Goal: Task Accomplishment & Management: Use online tool/utility

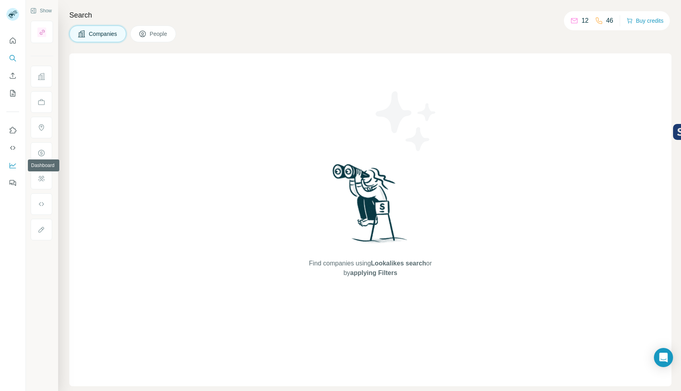
click at [12, 162] on icon "Dashboard" at bounding box center [13, 165] width 8 height 8
click at [624, 35] on div "Companies People" at bounding box center [370, 33] width 602 height 17
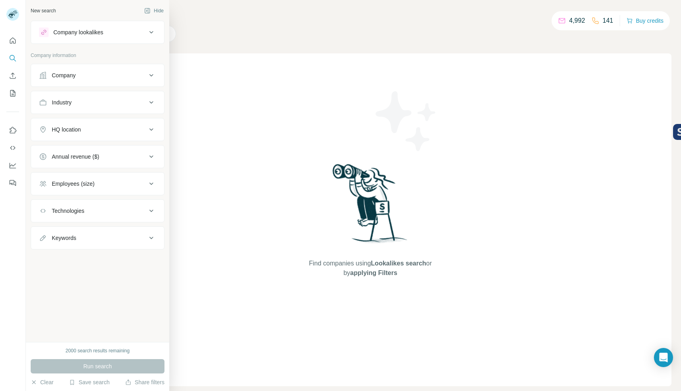
click at [48, 78] on div "Company" at bounding box center [93, 75] width 108 height 8
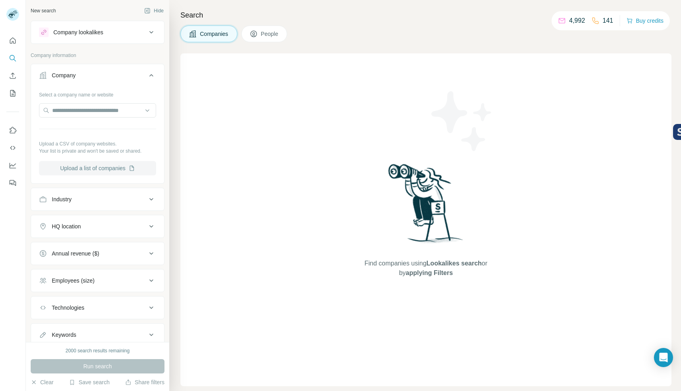
click at [82, 167] on button "Upload a list of companies" at bounding box center [97, 168] width 117 height 14
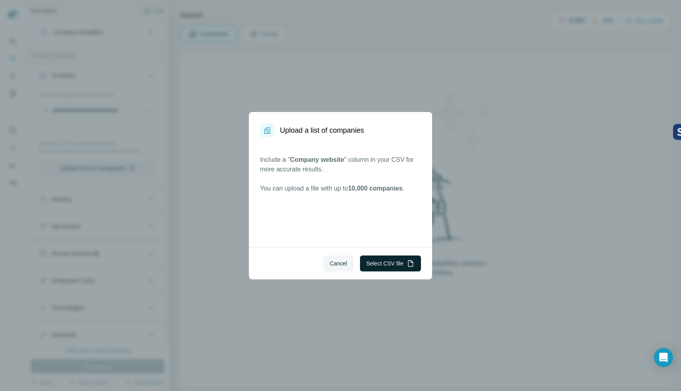
click at [380, 264] on button "Select CSV file" at bounding box center [390, 263] width 61 height 16
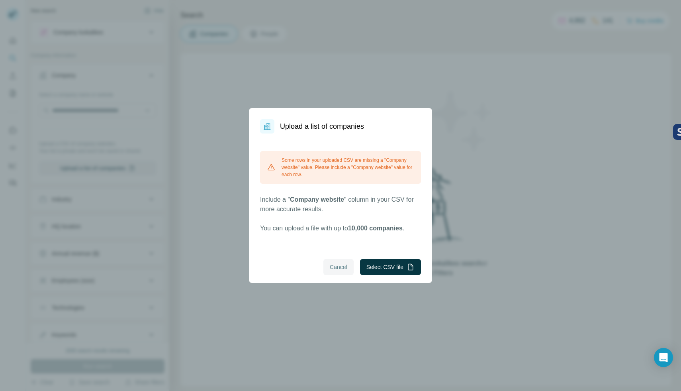
click at [340, 263] on span "Cancel" at bounding box center [339, 267] width 18 height 8
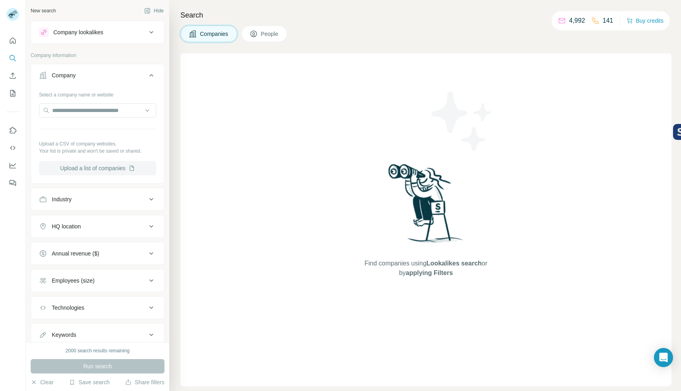
click at [115, 168] on button "Upload a list of companies" at bounding box center [97, 168] width 117 height 14
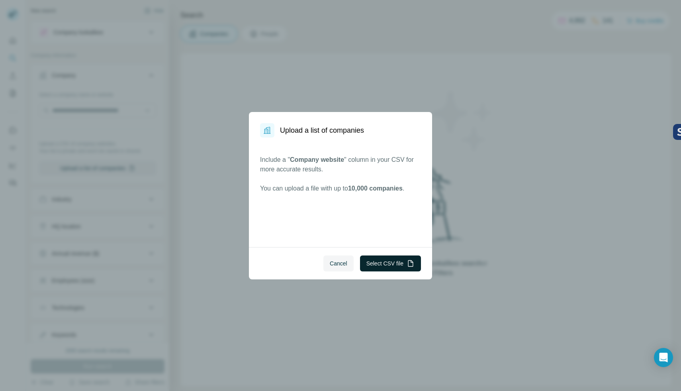
click at [380, 257] on button "Select CSV file" at bounding box center [390, 263] width 61 height 16
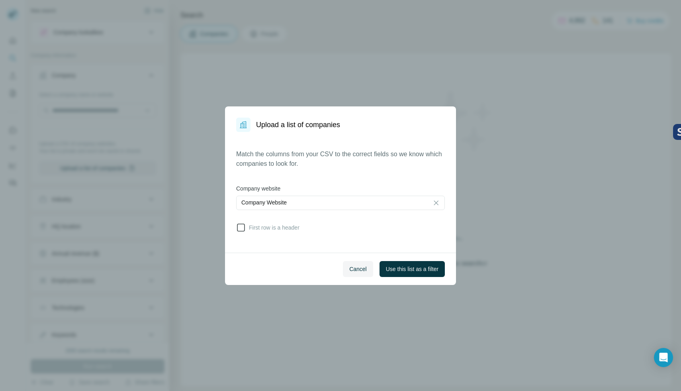
click at [249, 230] on span "First row is a header" at bounding box center [273, 227] width 54 height 8
click at [408, 270] on span "Use this list as a filter" at bounding box center [412, 269] width 53 height 8
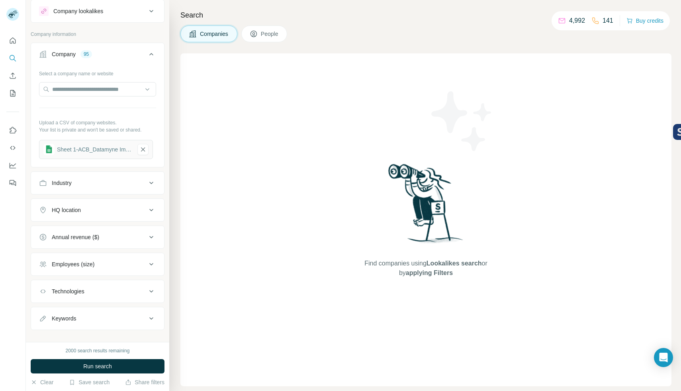
scroll to position [31, 0]
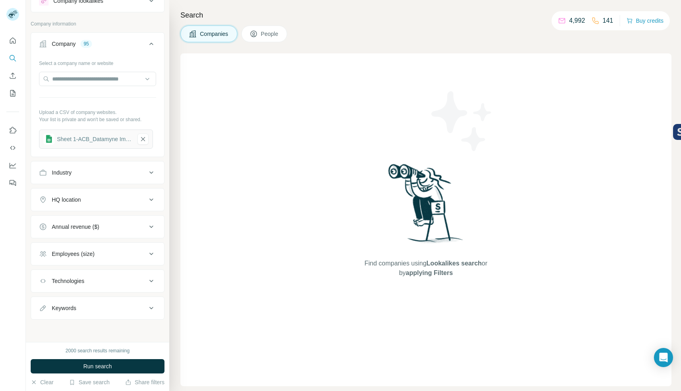
click at [256, 36] on icon at bounding box center [254, 34] width 8 height 8
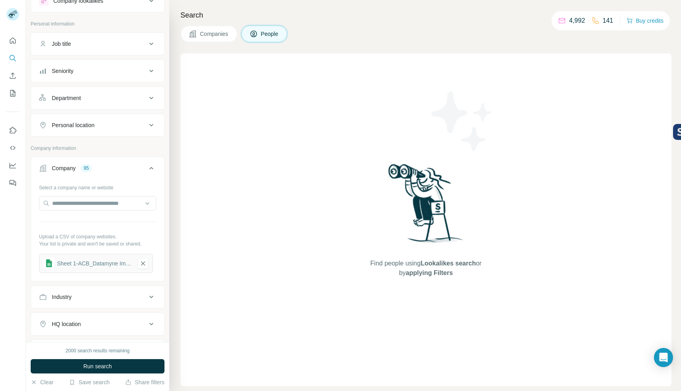
click at [104, 52] on button "Job title" at bounding box center [97, 43] width 133 height 19
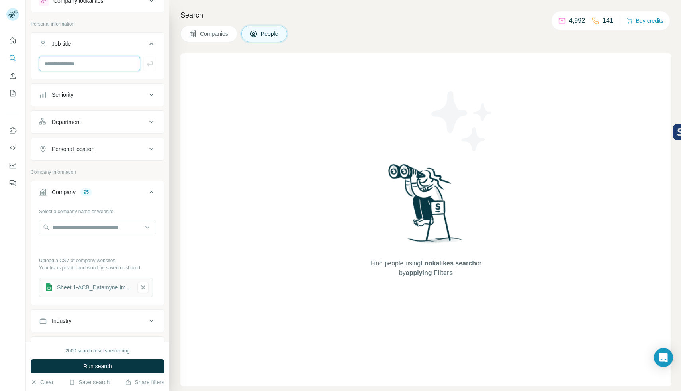
click at [102, 62] on input "text" at bounding box center [89, 64] width 101 height 14
type input "**********"
click at [146, 66] on icon "button" at bounding box center [150, 64] width 8 height 8
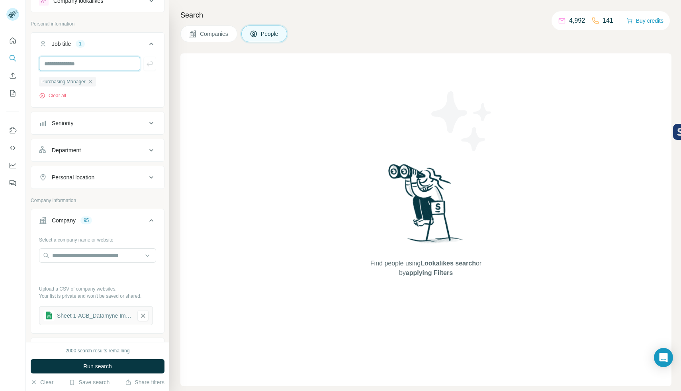
click at [102, 65] on input "text" at bounding box center [89, 64] width 101 height 14
click at [109, 67] on input "text" at bounding box center [89, 64] width 101 height 14
type input "**********"
click at [146, 65] on icon "button" at bounding box center [150, 64] width 8 height 8
click at [105, 65] on input "text" at bounding box center [89, 64] width 101 height 14
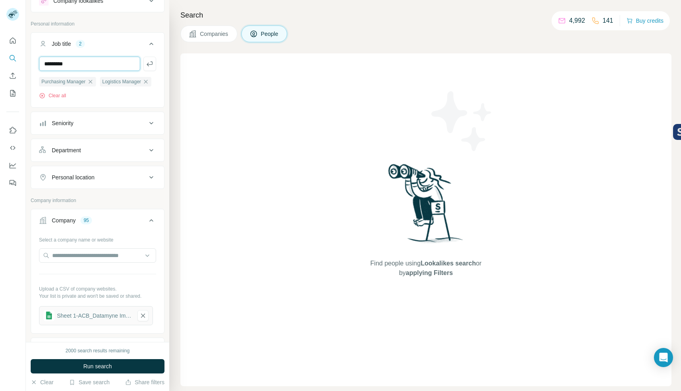
type input "*********"
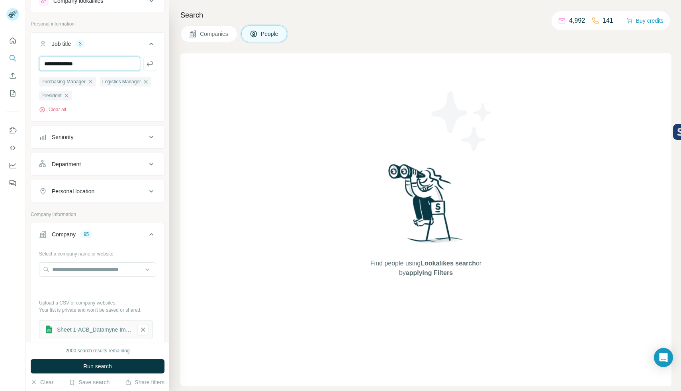
type input "**********"
type input "***"
click at [107, 147] on button "Seniority" at bounding box center [97, 136] width 133 height 19
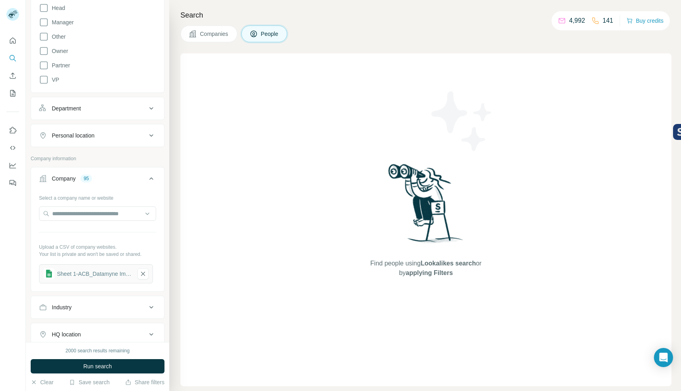
scroll to position [239, 0]
click at [102, 118] on button "Department" at bounding box center [97, 108] width 133 height 19
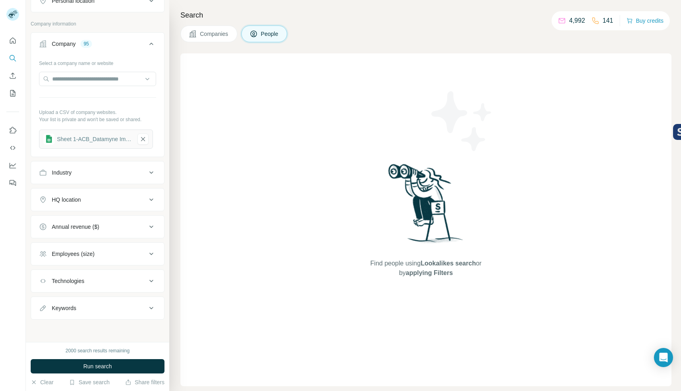
scroll to position [401, 0]
click at [117, 176] on div "Industry" at bounding box center [93, 172] width 108 height 8
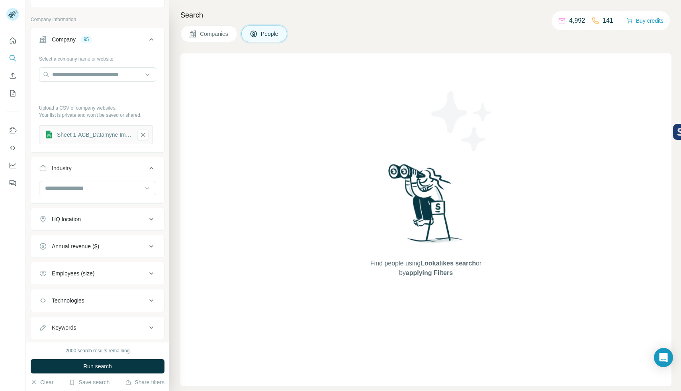
click at [117, 181] on button "Industry" at bounding box center [97, 170] width 133 height 22
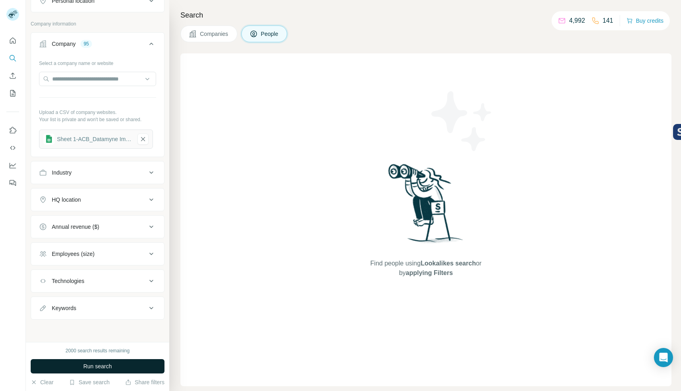
click at [124, 360] on button "Run search" at bounding box center [98, 366] width 134 height 14
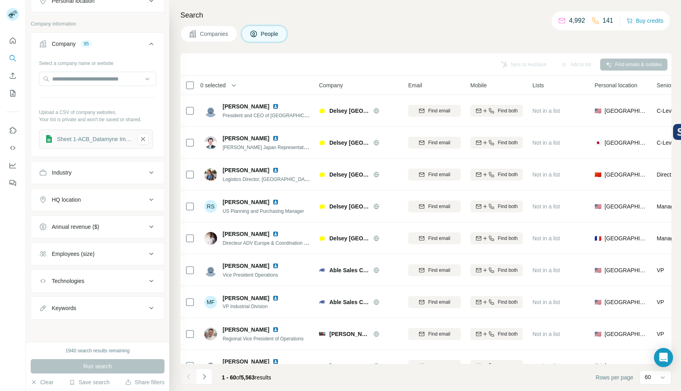
click at [218, 40] on button "Companies" at bounding box center [208, 33] width 57 height 17
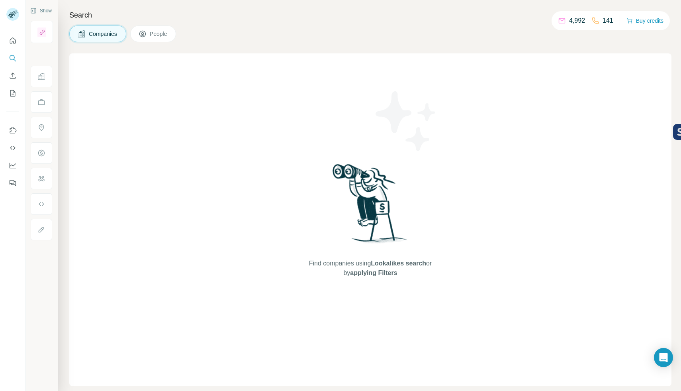
scroll to position [0, 0]
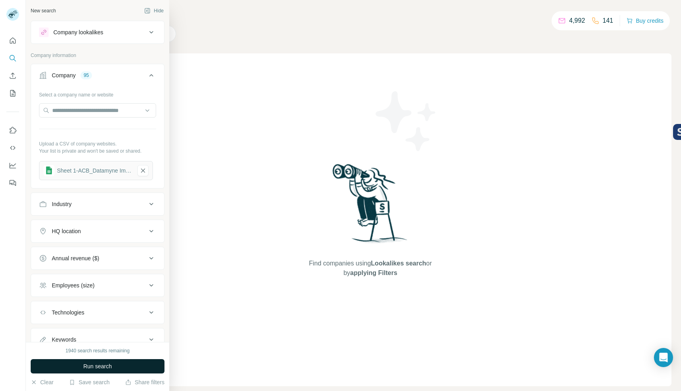
click at [111, 360] on button "Run search" at bounding box center [98, 366] width 134 height 14
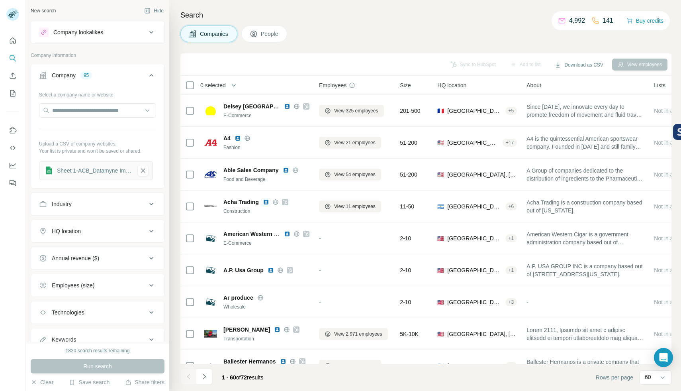
click at [270, 39] on button "People" at bounding box center [264, 33] width 46 height 17
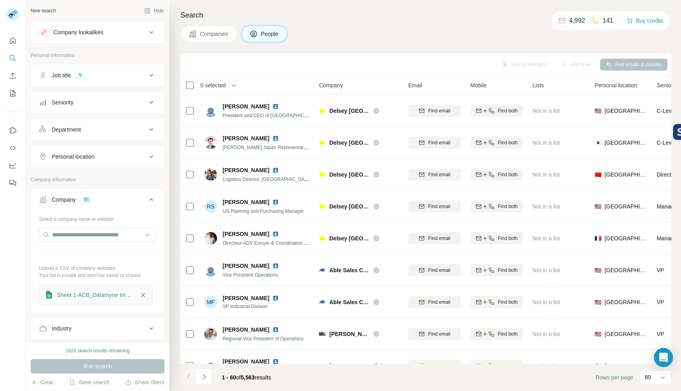
click at [505, 12] on h4 "Search" at bounding box center [425, 15] width 491 height 11
click at [223, 31] on span "Companies" at bounding box center [214, 34] width 29 height 8
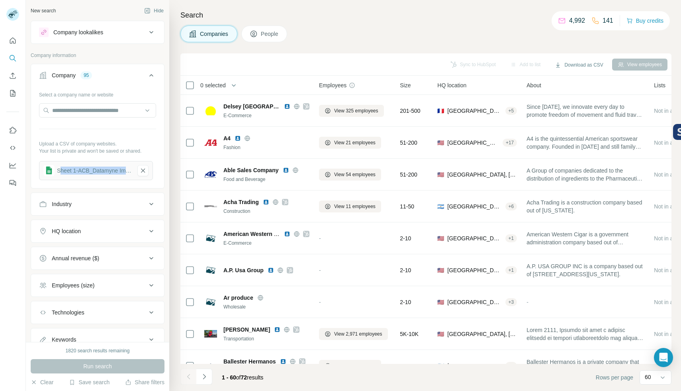
drag, startPoint x: 123, startPoint y: 169, endPoint x: 61, endPoint y: 174, distance: 62.7
click at [61, 174] on div "Sheet 1-ACB_Datamyne Import Tool - MASTER" at bounding box center [94, 170] width 75 height 8
click at [97, 133] on div "Select a company name or website Upload a CSV of company websites. Your list is…" at bounding box center [97, 134] width 117 height 92
click at [260, 38] on button "People" at bounding box center [264, 33] width 46 height 17
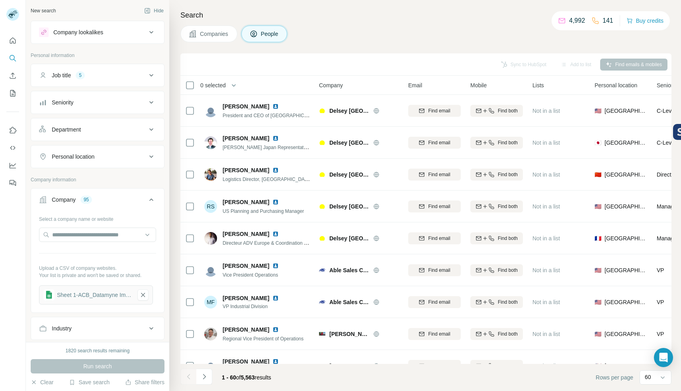
click at [112, 75] on div "Job title 5" at bounding box center [93, 75] width 108 height 8
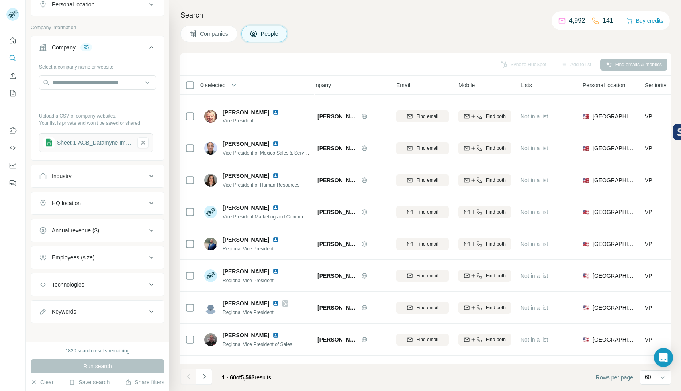
scroll to position [0, 12]
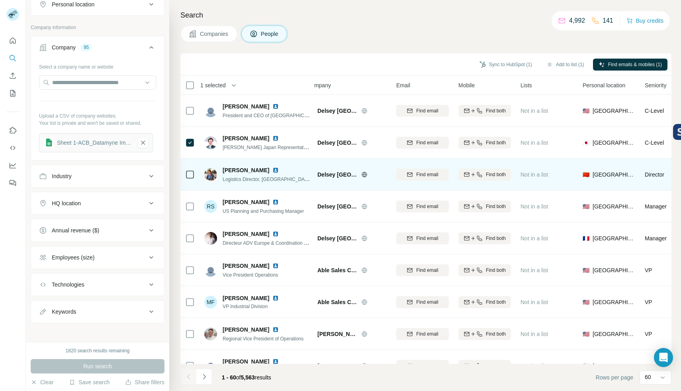
click at [189, 179] on div at bounding box center [190, 174] width 10 height 22
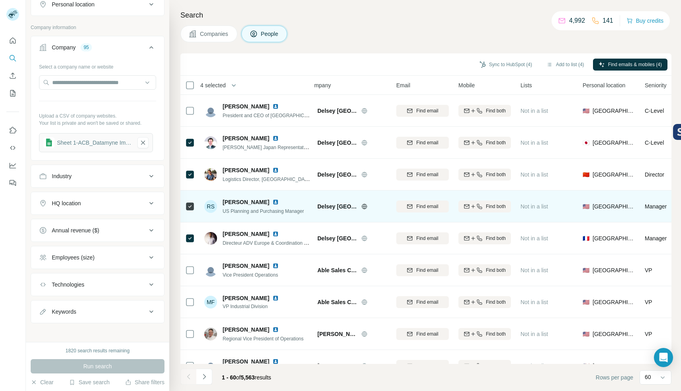
click at [188, 211] on div at bounding box center [190, 206] width 10 height 22
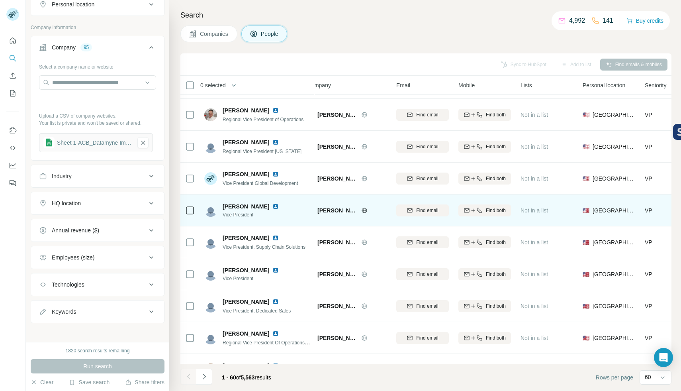
scroll to position [219, 12]
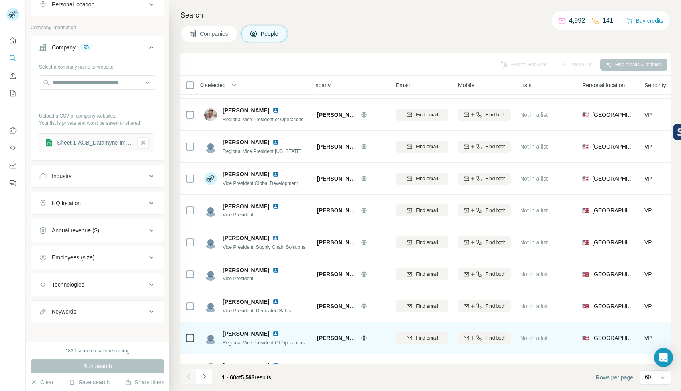
drag, startPoint x: 246, startPoint y: 378, endPoint x: 243, endPoint y: 352, distance: 25.7
click at [255, 380] on span "5,563" at bounding box center [248, 377] width 14 height 6
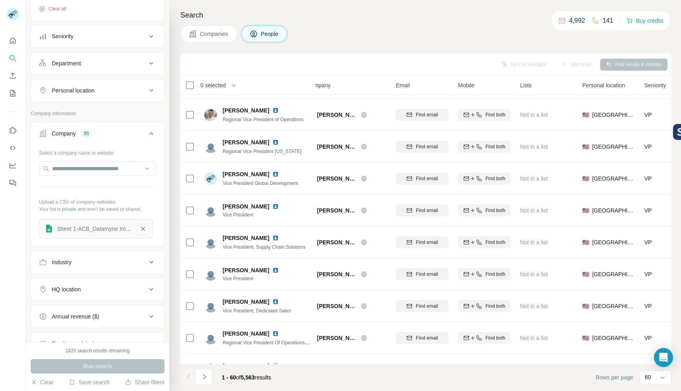
scroll to position [133, 0]
click at [110, 45] on button "Seniority" at bounding box center [97, 35] width 133 height 19
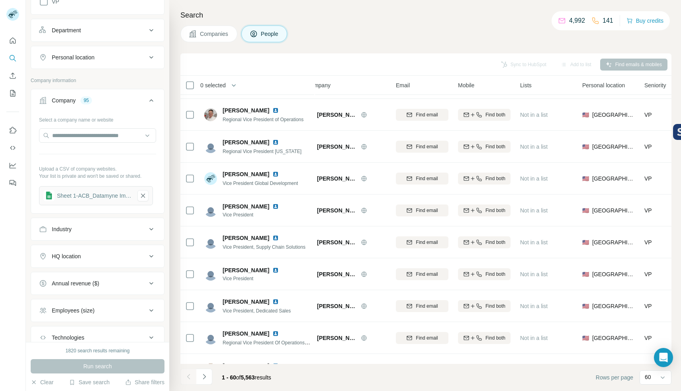
scroll to position [387, 0]
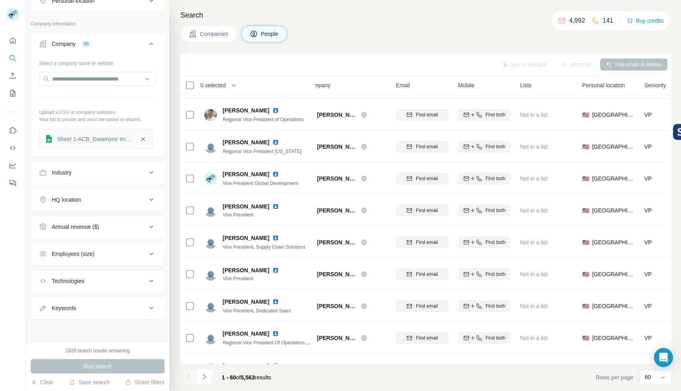
click at [122, 251] on div "Employees (size)" at bounding box center [93, 254] width 108 height 8
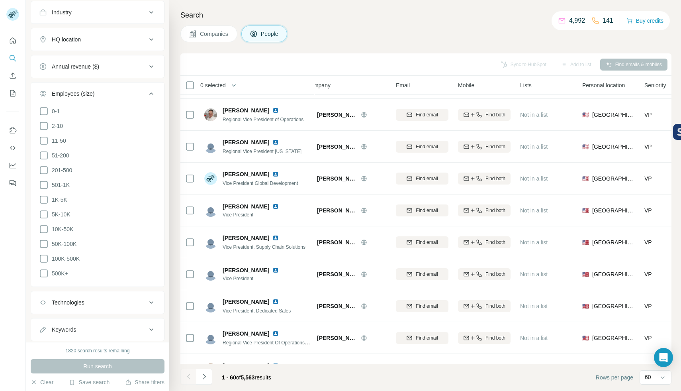
scroll to position [566, 0]
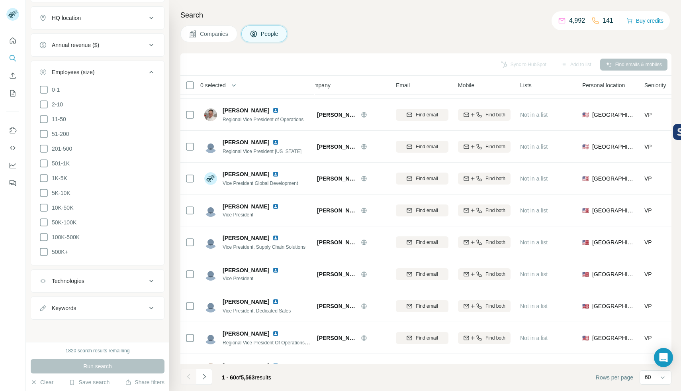
click at [343, 47] on div "Search Companies People Sync to HubSpot Add to list Find emails & mobiles 0 sel…" at bounding box center [425, 195] width 512 height 391
